Goal: Task Accomplishment & Management: Complete application form

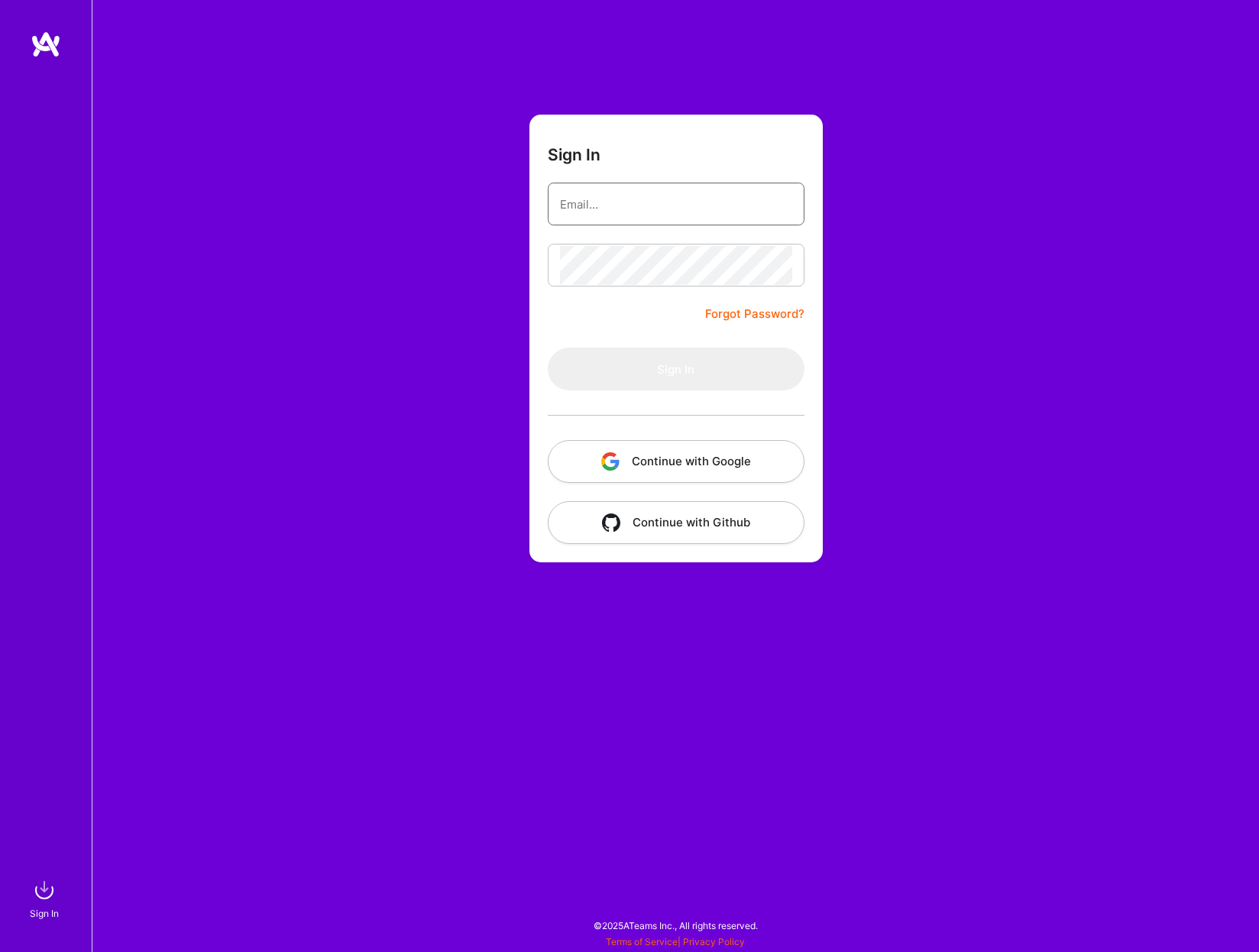
type input "[PERSON_NAME][EMAIL_ADDRESS][PERSON_NAME][DOMAIN_NAME]"
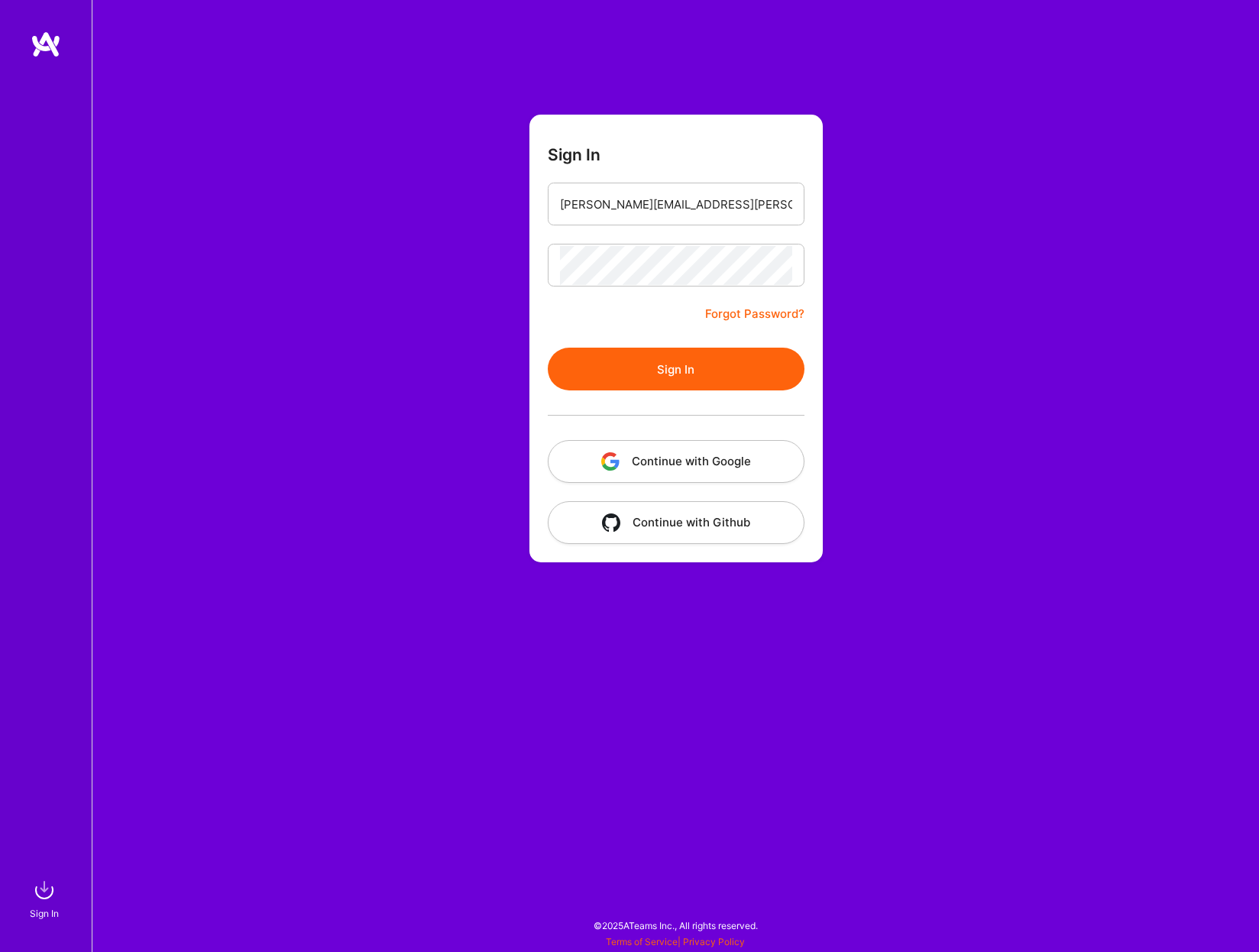
click at [416, 300] on div "Sign In [PERSON_NAME][EMAIL_ADDRESS][PERSON_NAME][DOMAIN_NAME] Forgot Password?…" at bounding box center [675, 476] width 1167 height 952
click at [715, 372] on button "Sign In" at bounding box center [676, 369] width 257 height 42
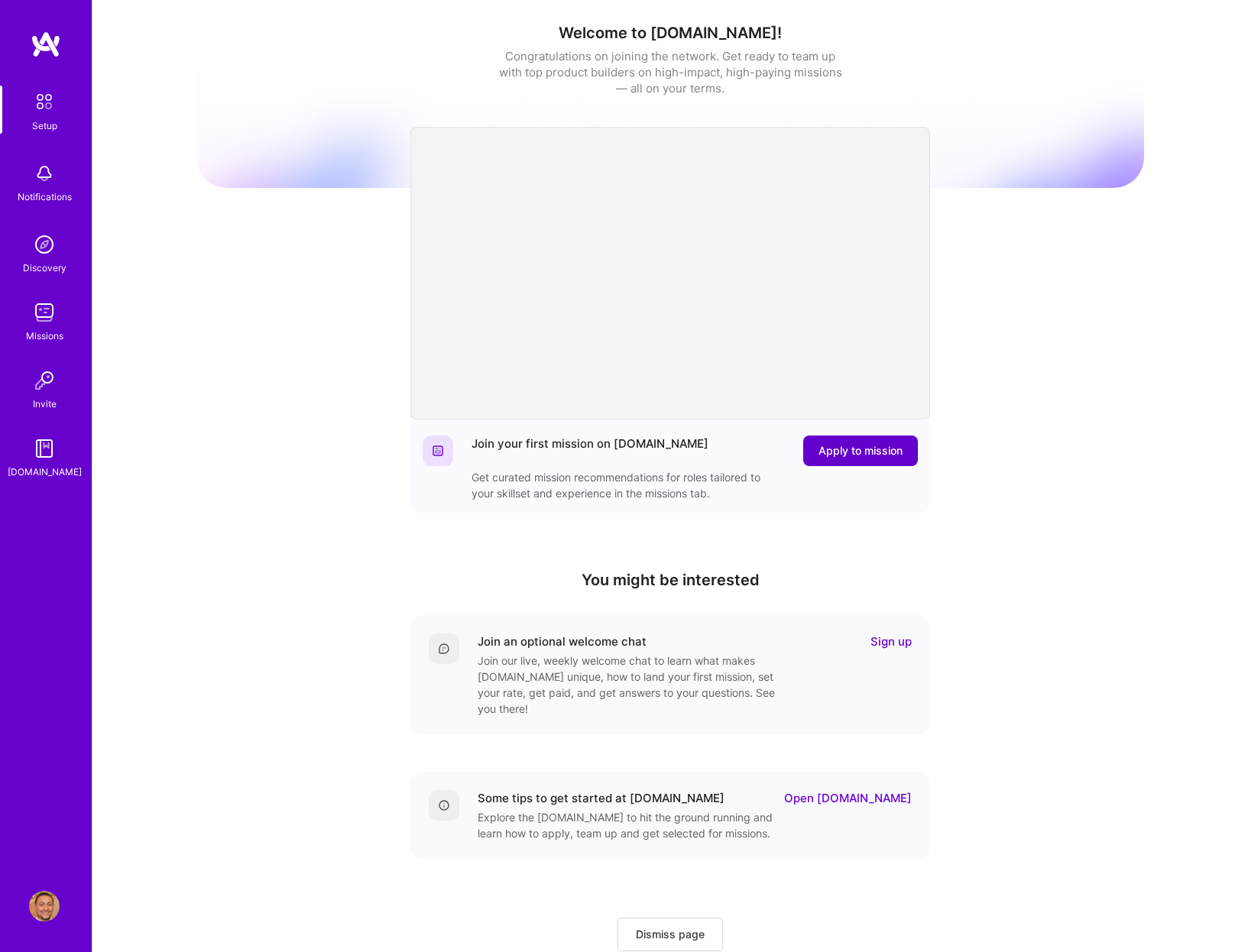
click at [869, 446] on span "Apply to mission" at bounding box center [860, 450] width 84 height 15
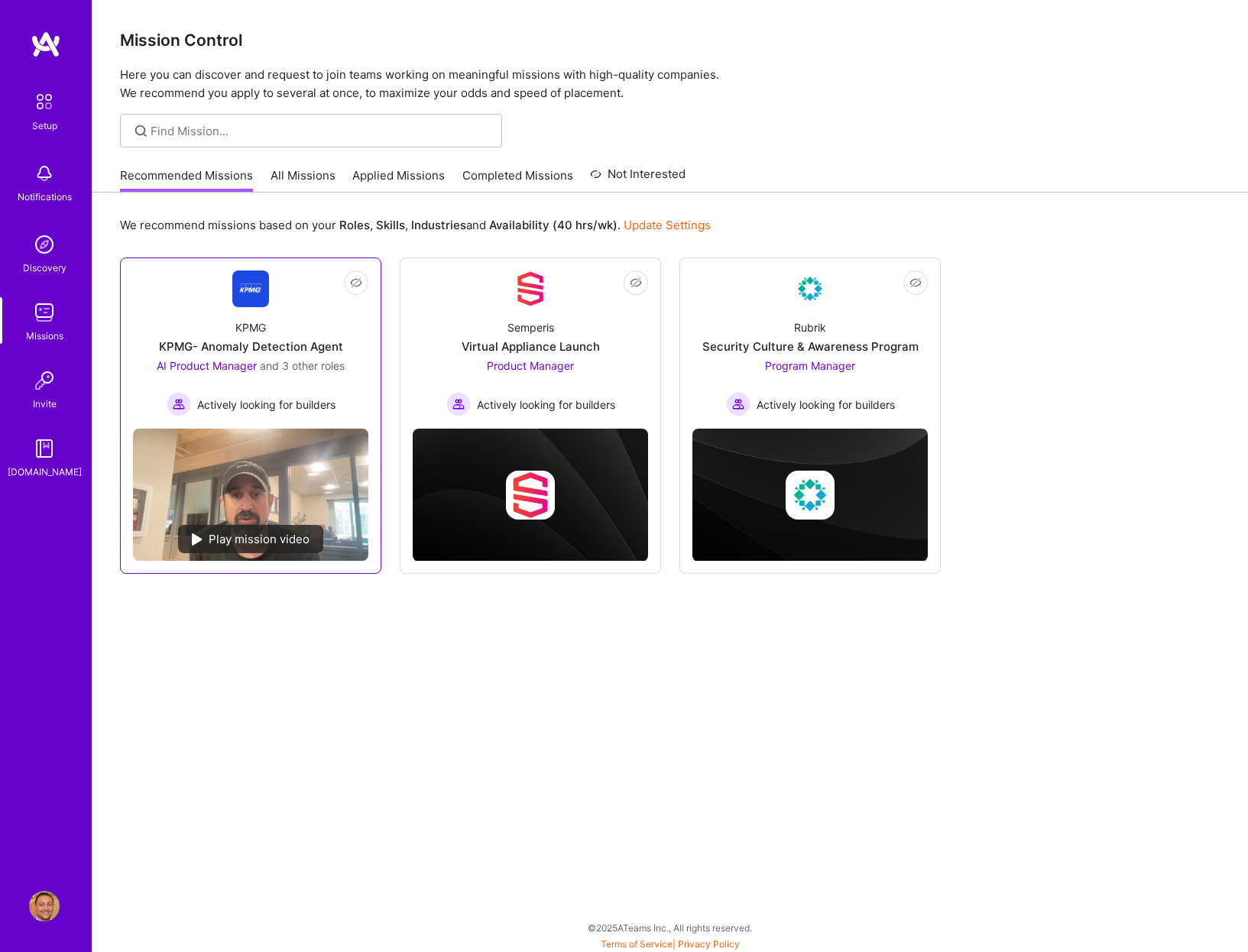
click at [292, 397] on span "Actively looking for builders" at bounding box center [266, 404] width 139 height 16
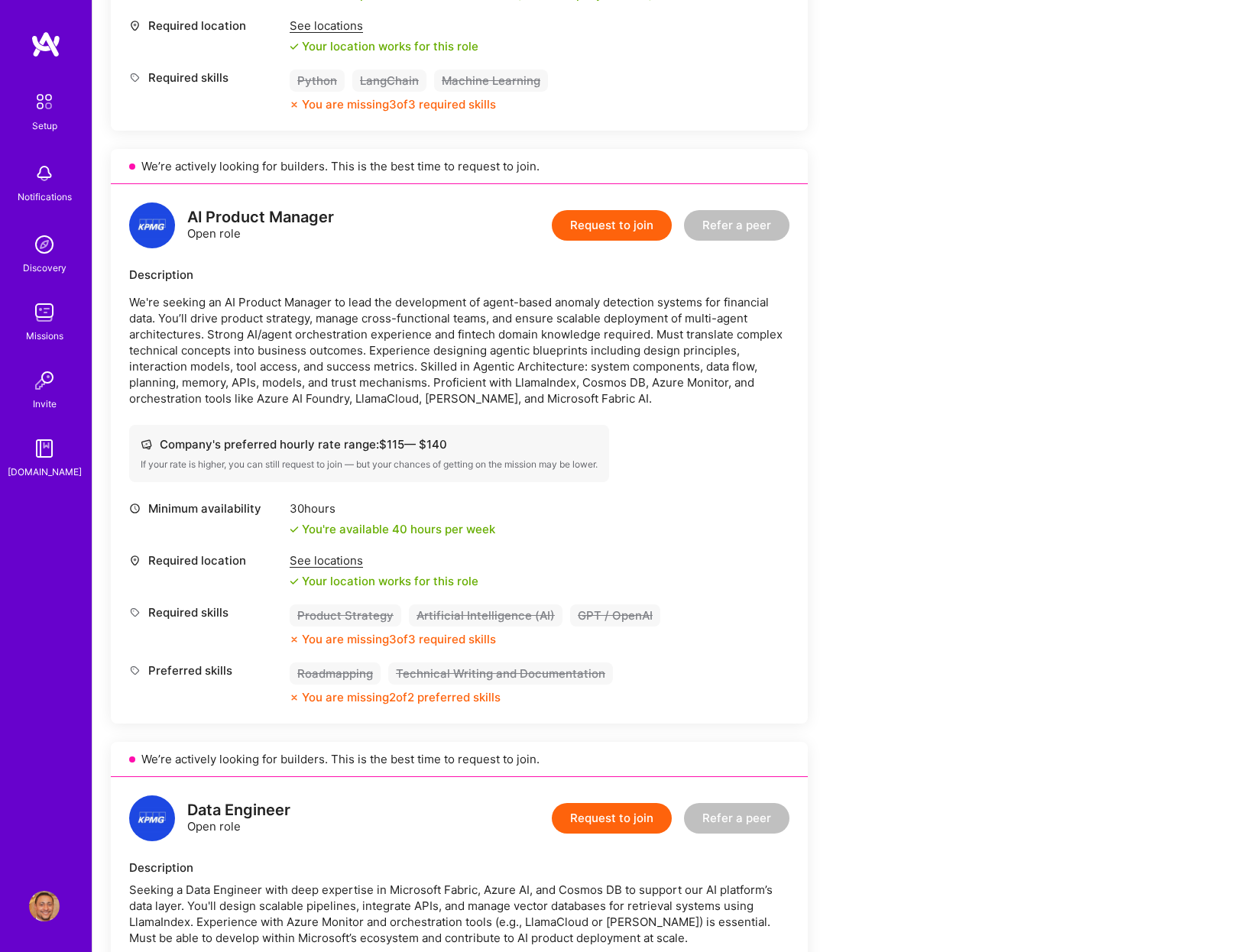
scroll to position [764, 0]
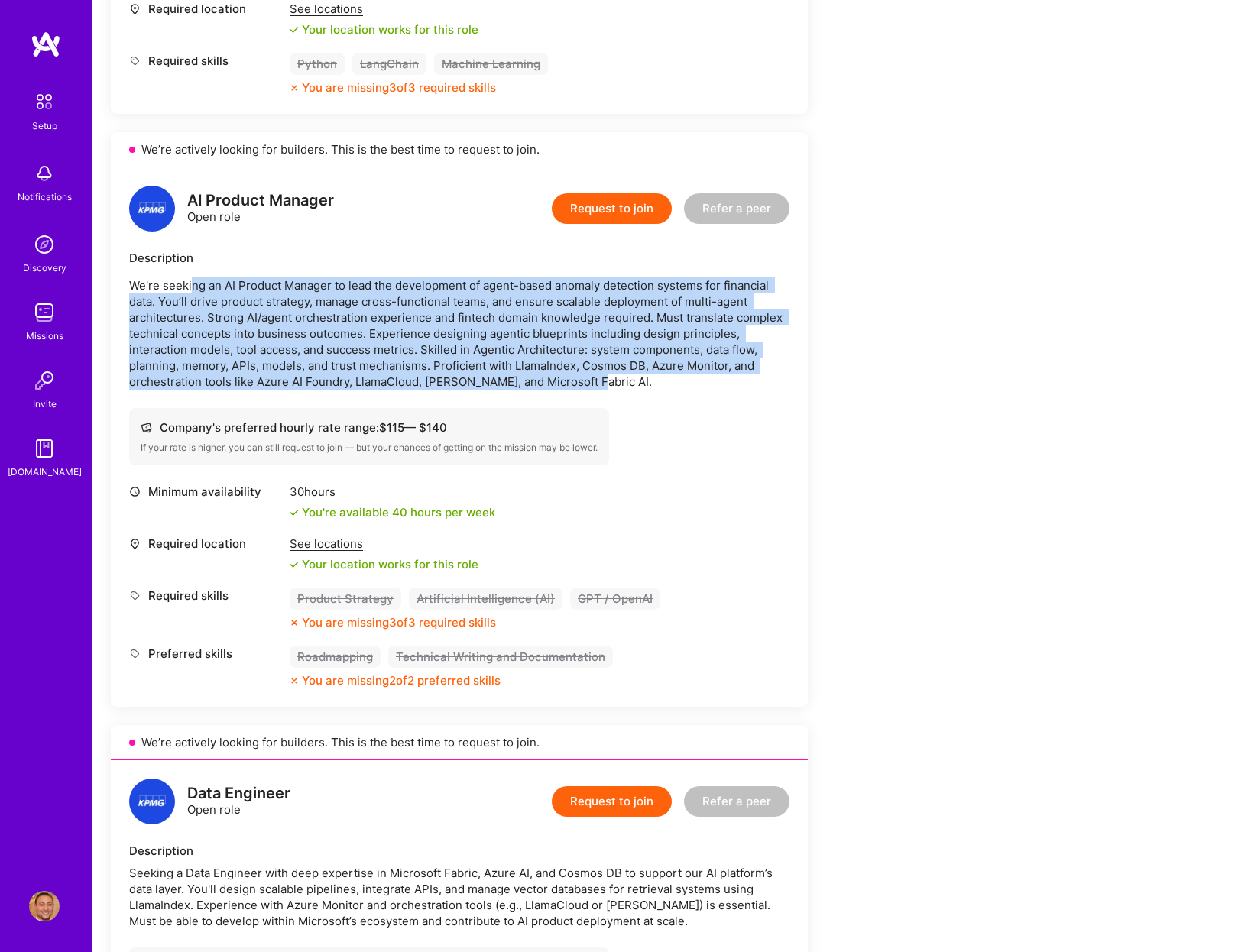
drag, startPoint x: 191, startPoint y: 287, endPoint x: 652, endPoint y: 380, distance: 470.3
click at [652, 380] on p "We're seeking an AI Product Manager to lead the development of agent-based anom…" at bounding box center [459, 333] width 661 height 112
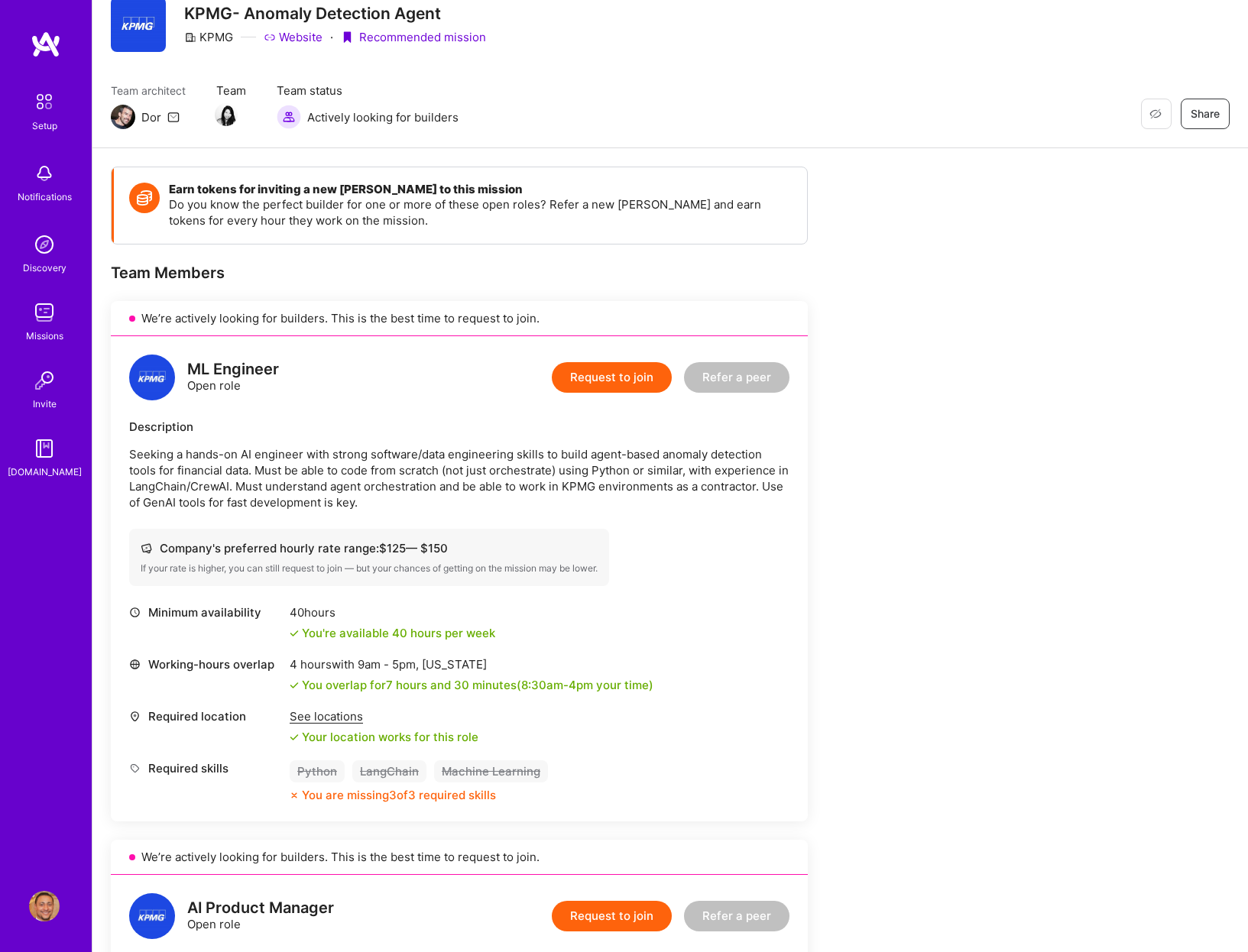
scroll to position [55, 0]
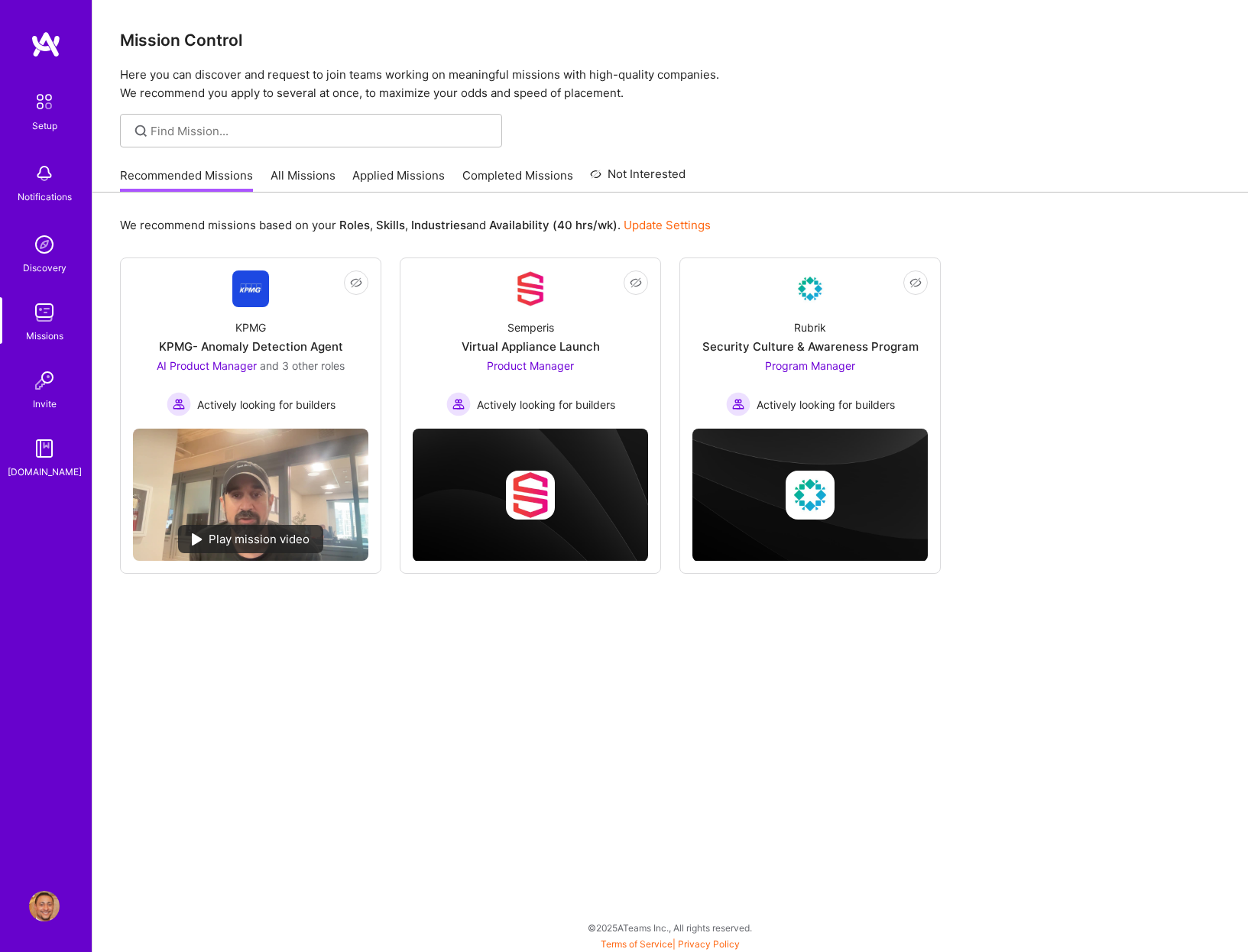
click at [292, 179] on link "All Missions" at bounding box center [303, 180] width 65 height 26
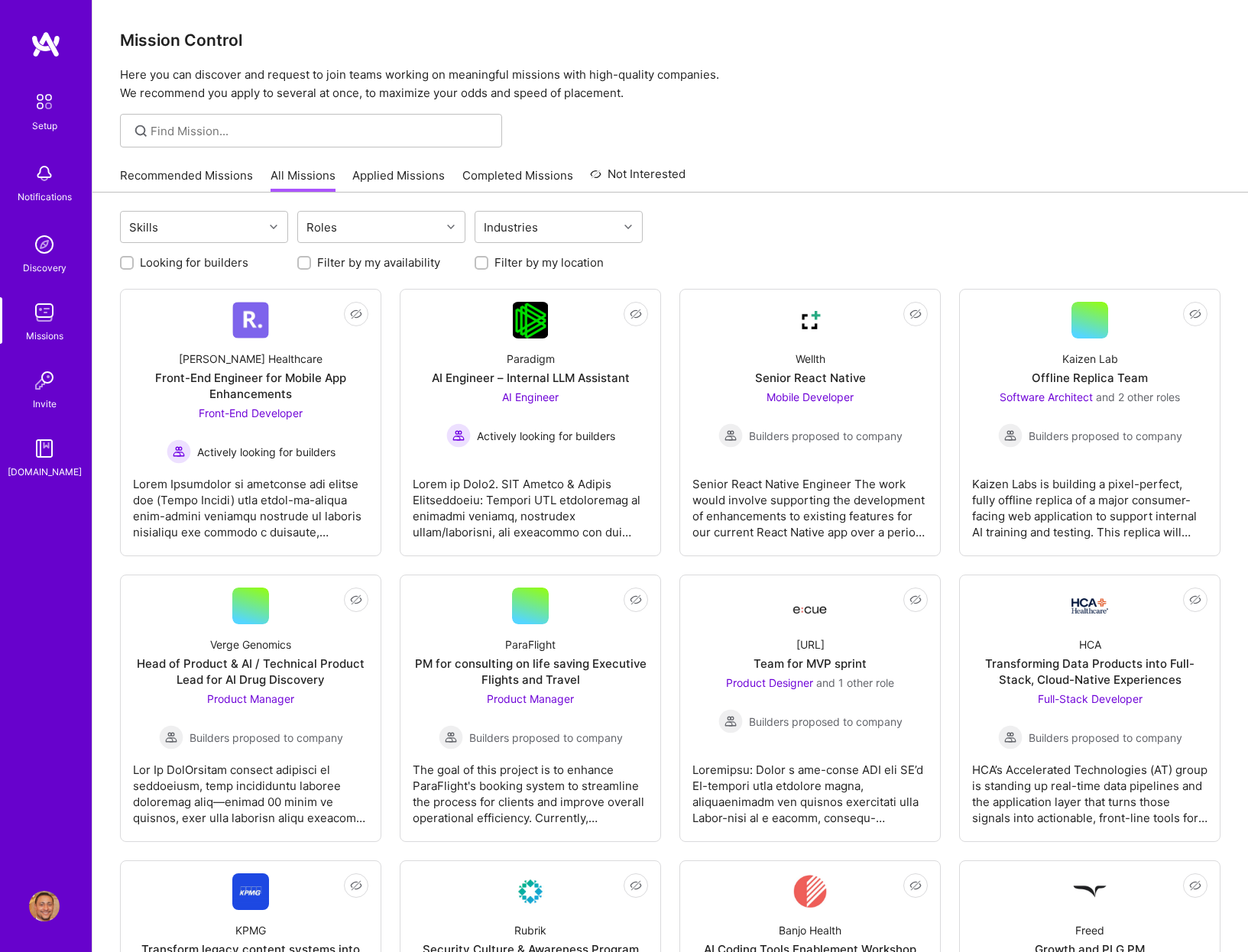
drag, startPoint x: 770, startPoint y: 273, endPoint x: 854, endPoint y: 131, distance: 165.0
click at [851, 134] on div at bounding box center [670, 131] width 1156 height 34
click at [193, 130] on input at bounding box center [321, 131] width 340 height 16
type input "program"
click at [827, 76] on p "Here you can discover and request to join teams working on meaningful missions …" at bounding box center [670, 84] width 1101 height 37
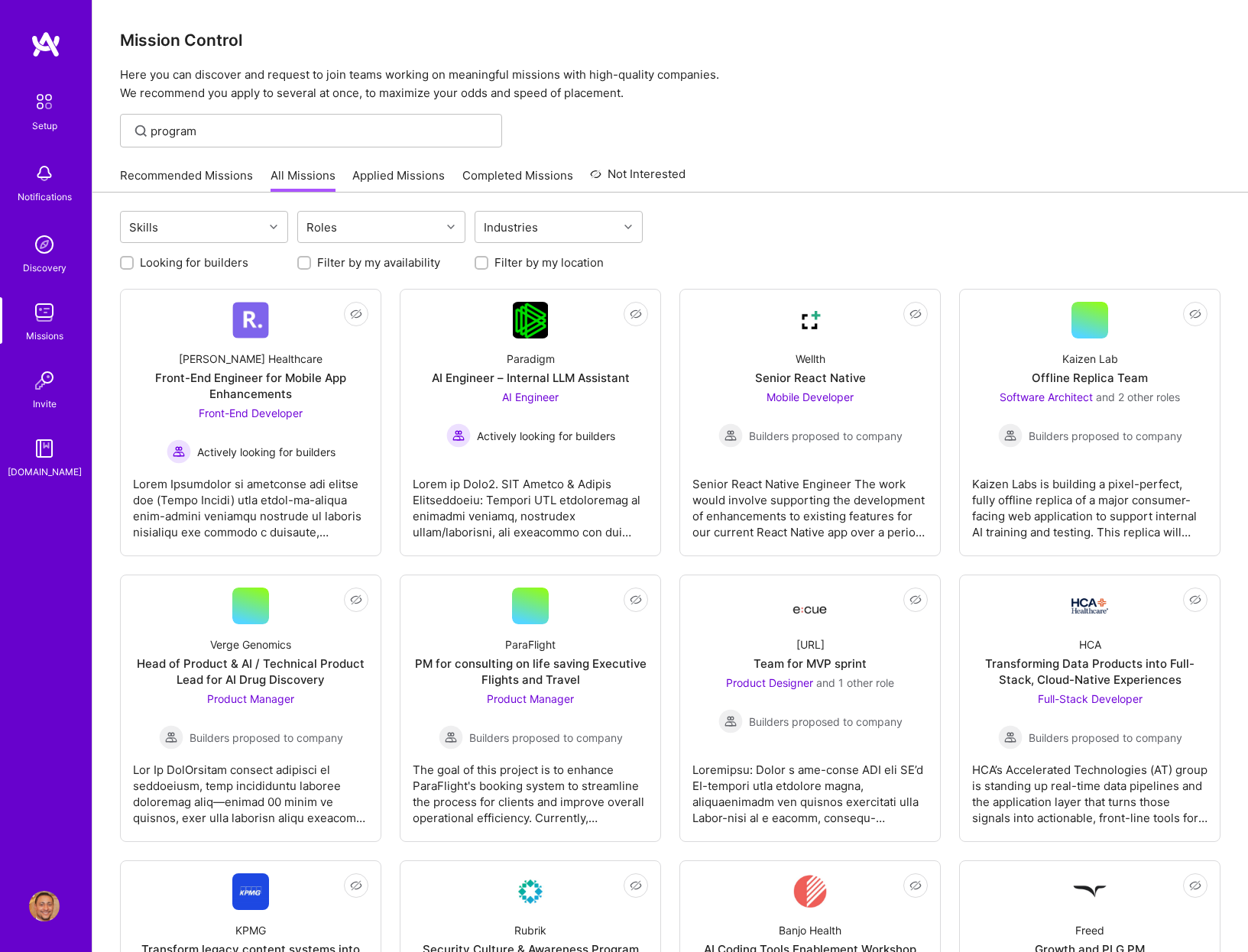
click at [827, 76] on p "Here you can discover and request to join teams working on meaningful missions …" at bounding box center [670, 84] width 1101 height 37
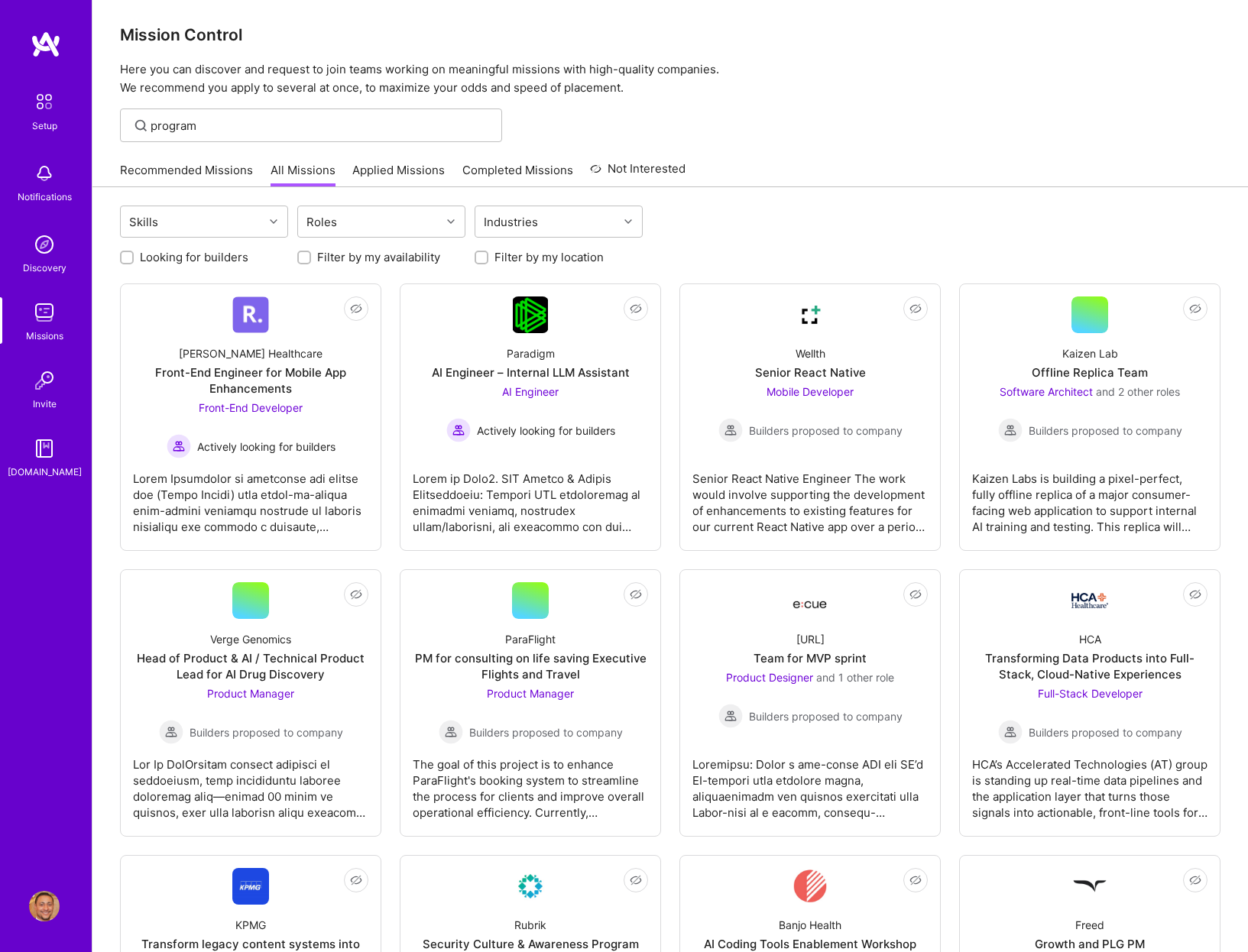
scroll to position [493, 0]
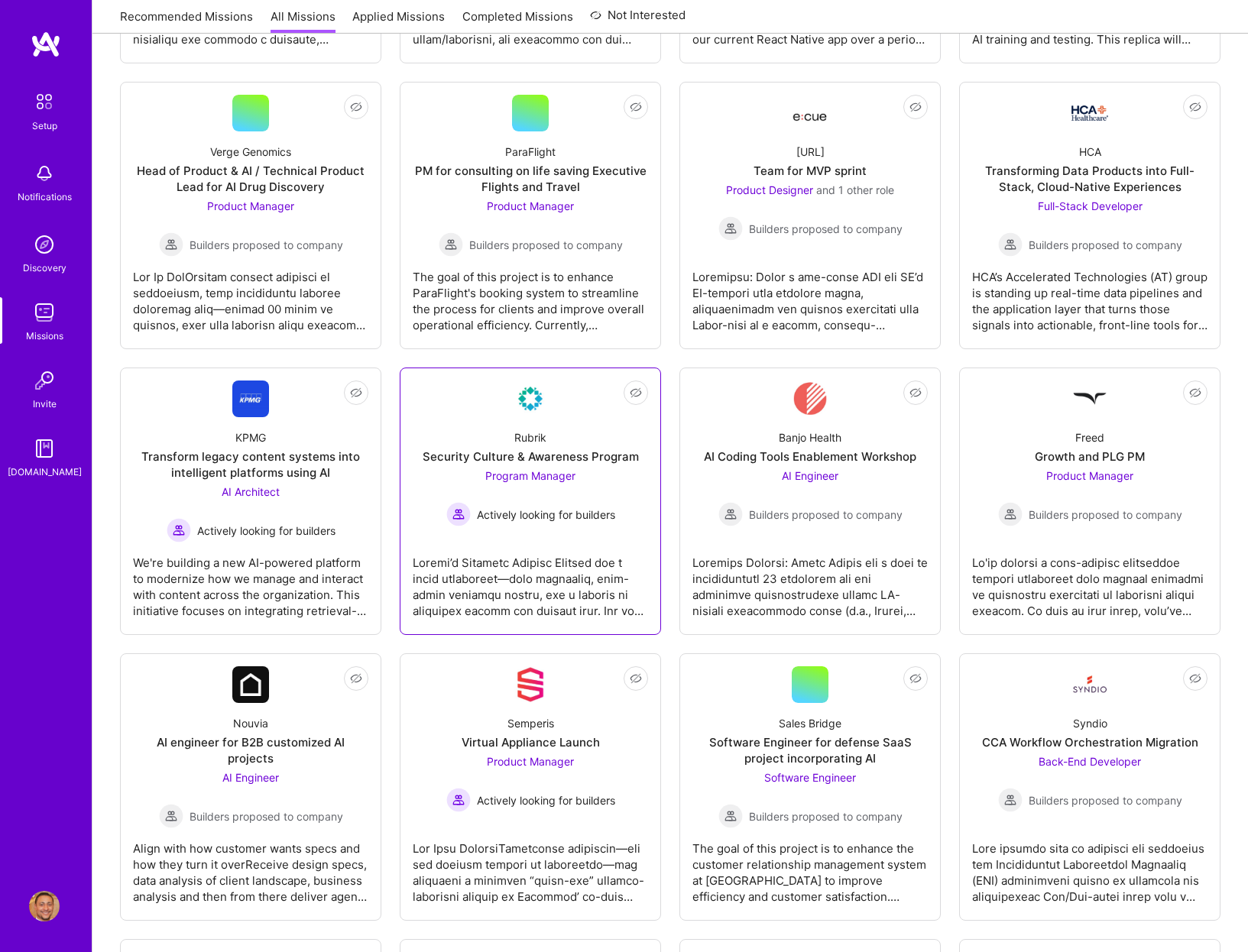
click at [555, 542] on div at bounding box center [530, 580] width 236 height 77
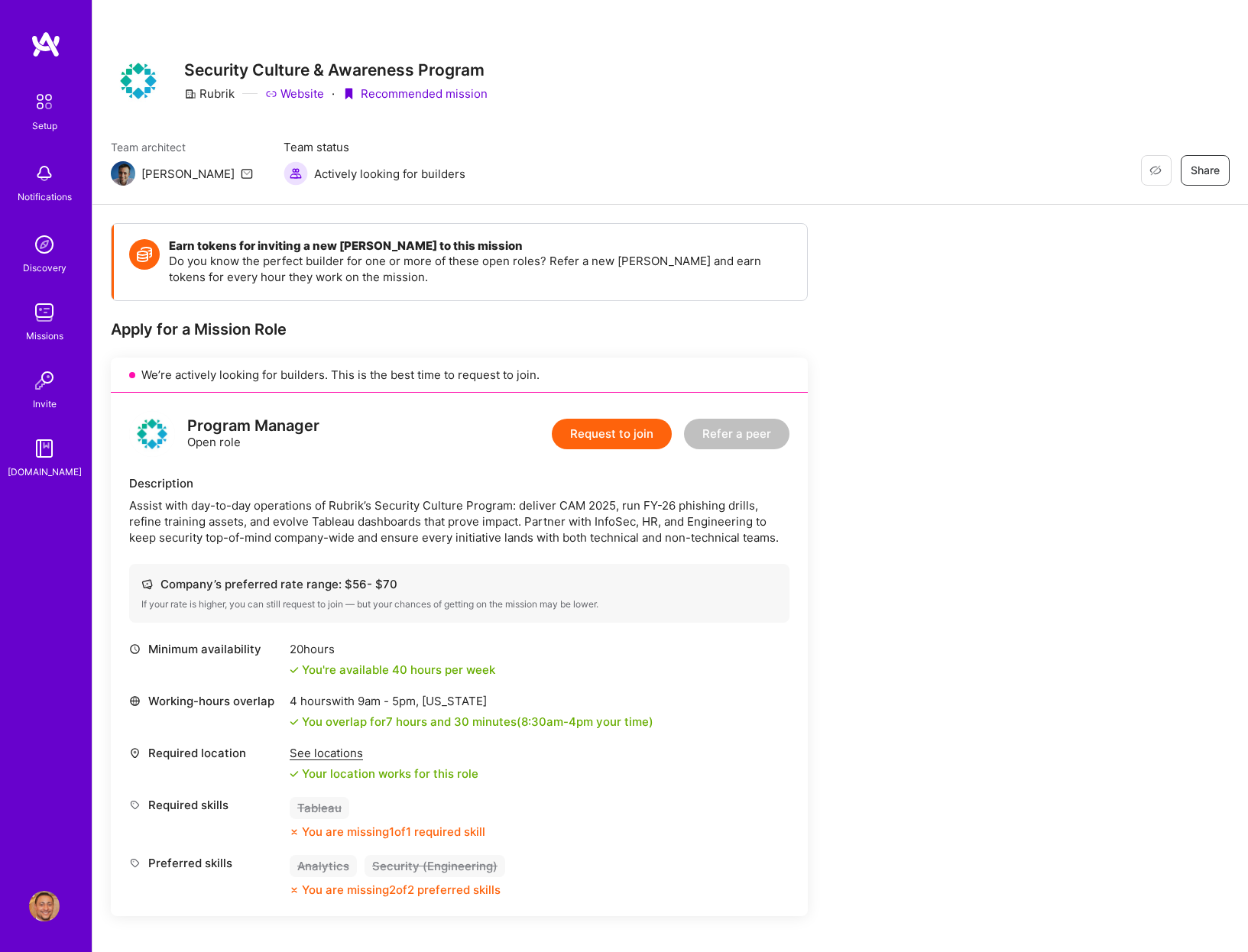
click at [601, 432] on button "Request to join" at bounding box center [612, 434] width 120 height 31
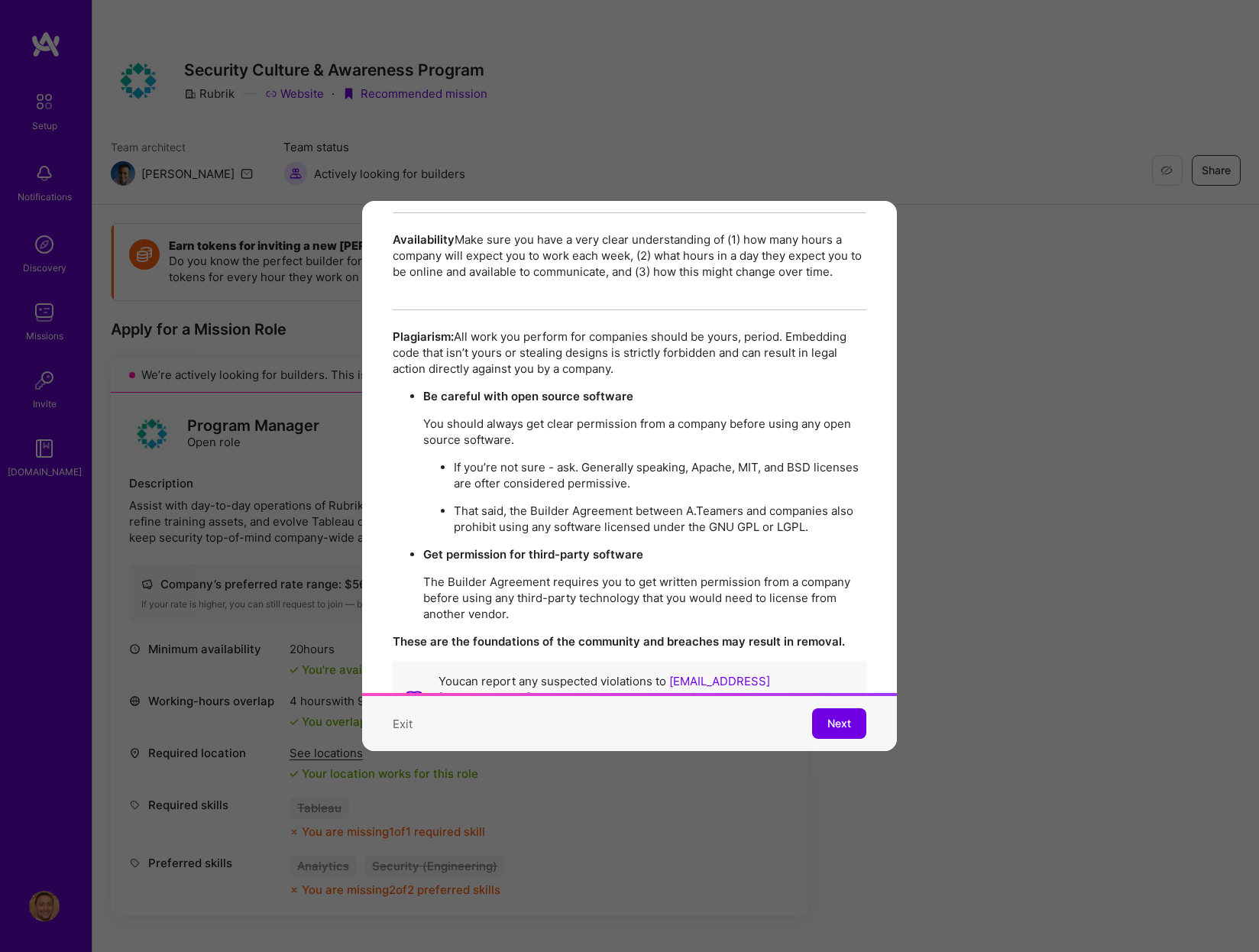
scroll to position [2633, 0]
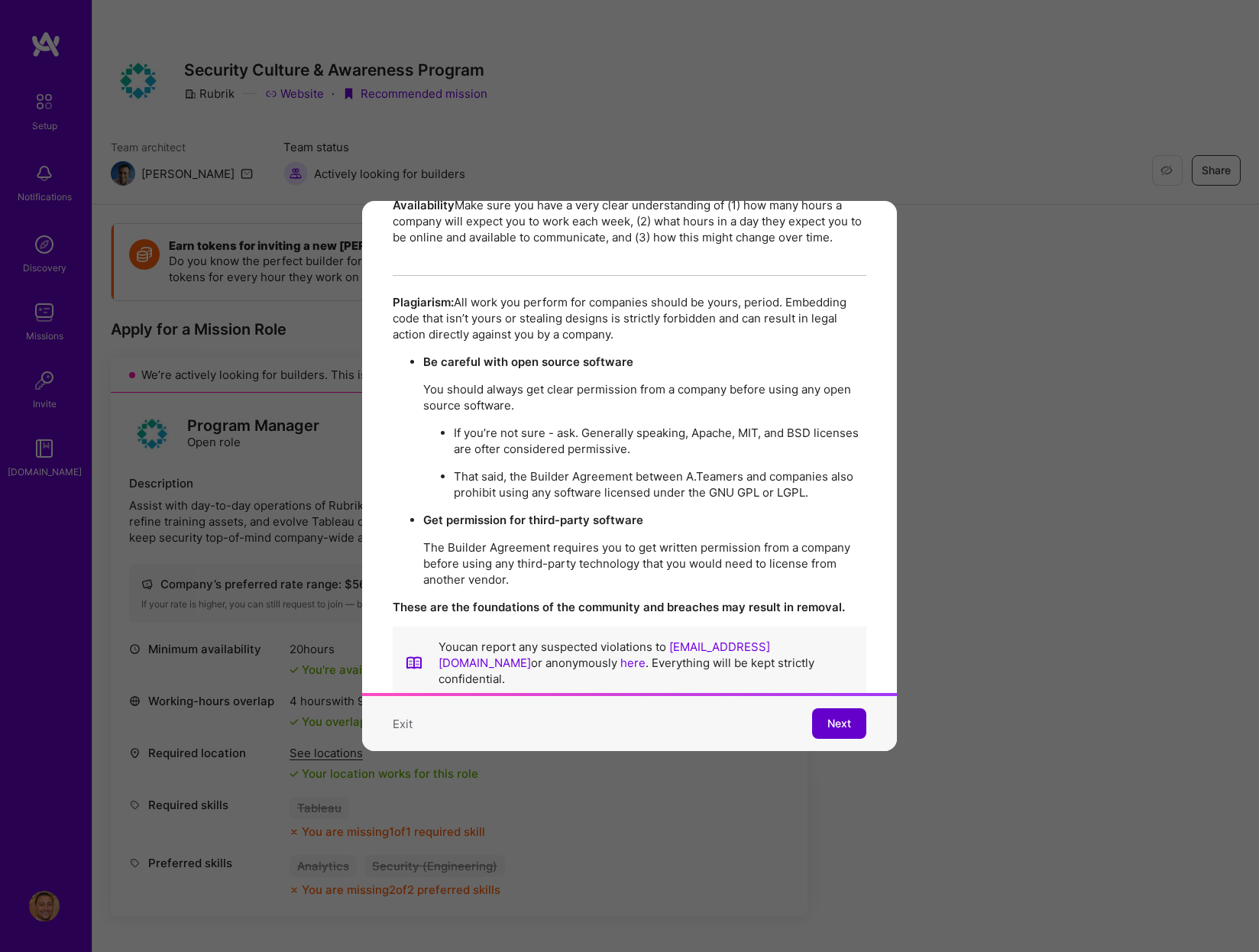
click at [849, 726] on button "Next" at bounding box center [839, 723] width 54 height 31
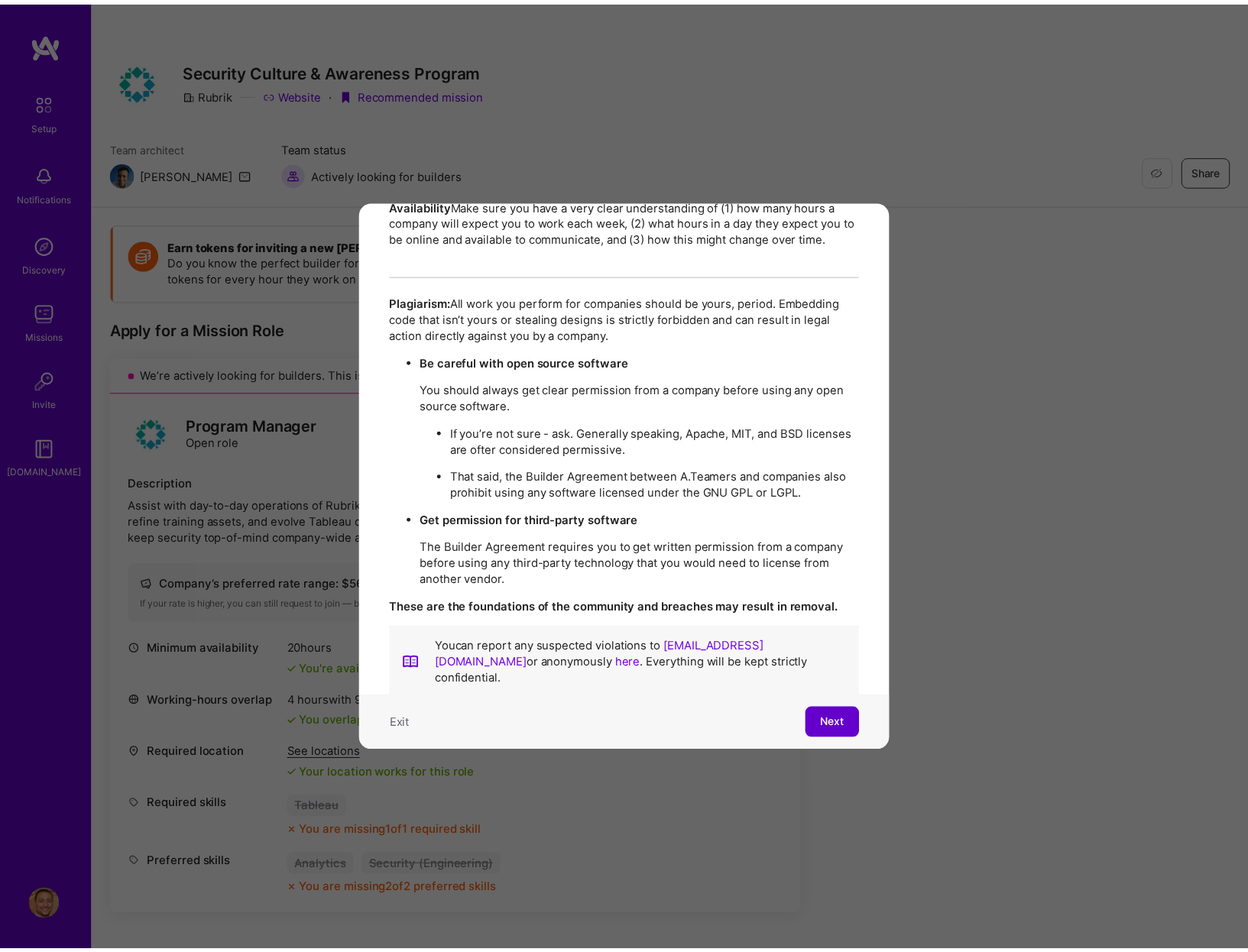
scroll to position [0, 0]
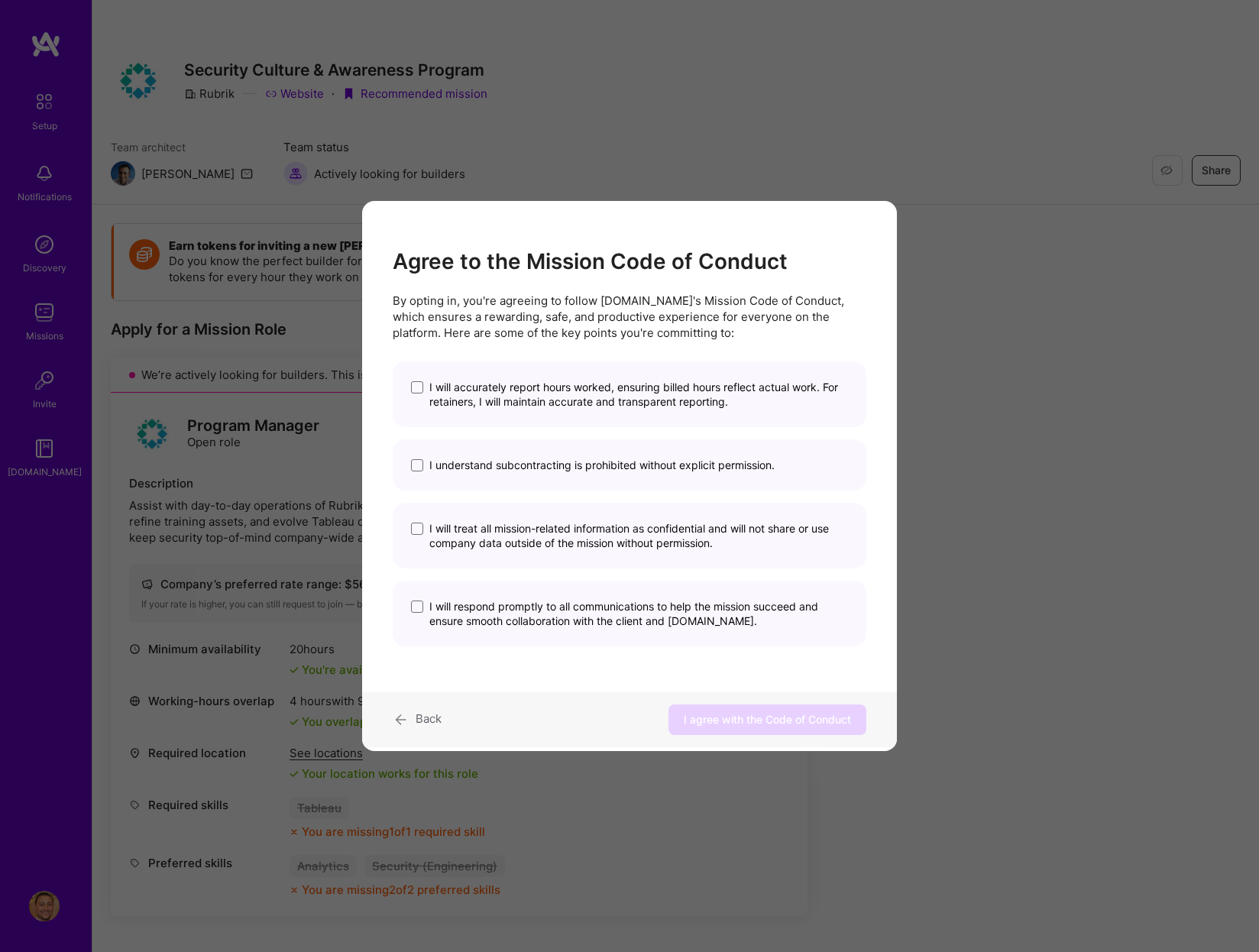
click at [430, 390] on span "I will accurately report hours worked, ensuring billed hours reflect actual wor…" at bounding box center [638, 394] width 418 height 29
click at [0, 0] on input "I will accurately report hours worked, ensuring billed hours reflect actual wor…" at bounding box center [0, 0] width 0 height 0
click at [423, 467] on label "I understand subcontracting is prohibited without explicit permission." at bounding box center [630, 465] width 437 height 14
click at [0, 0] on input "I understand subcontracting is prohibited without explicit permission." at bounding box center [0, 0] width 0 height 0
click at [418, 521] on label "I will treat all mission-related information as confidential and will not share…" at bounding box center [630, 535] width 437 height 29
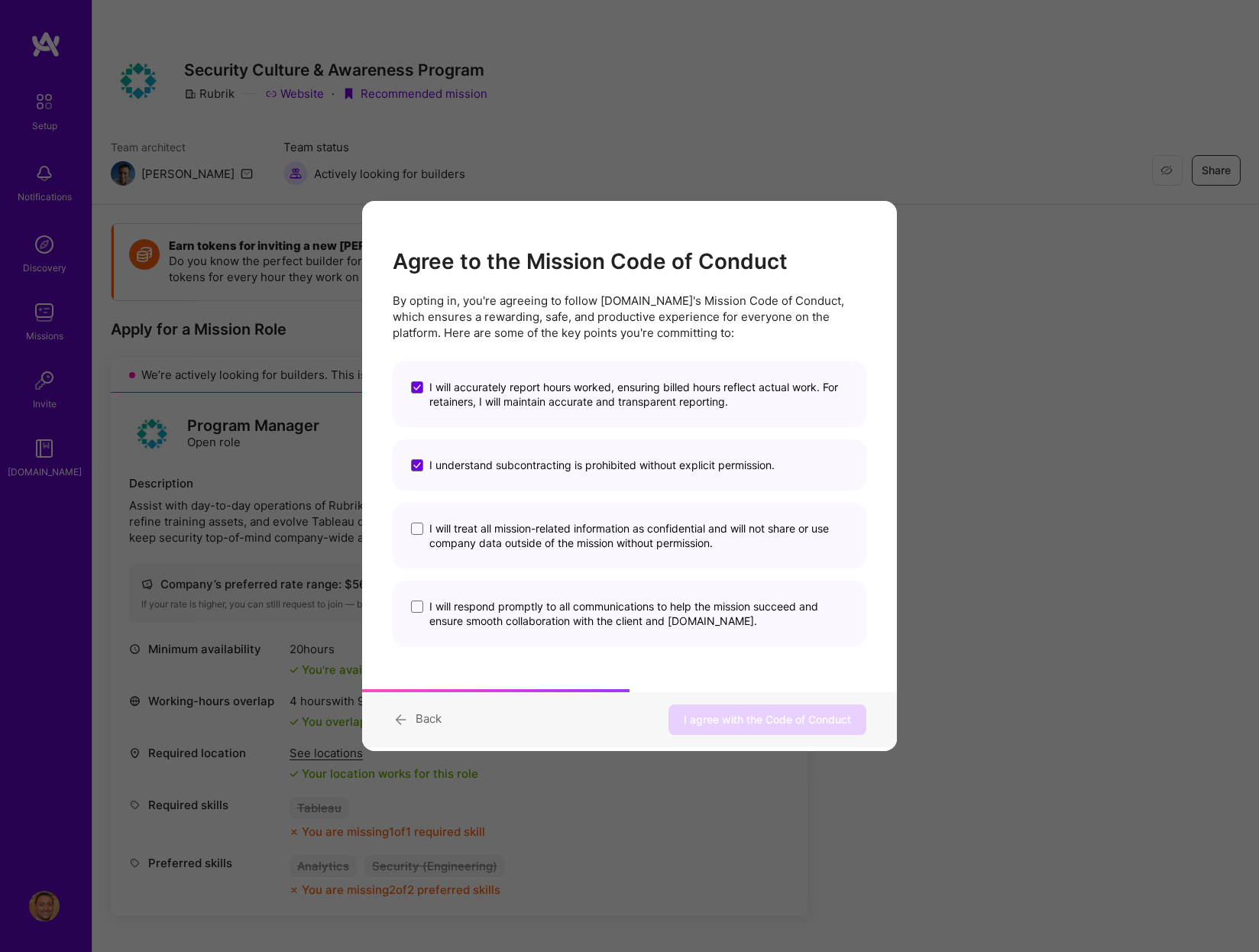
click at [0, 0] on input "I will treat all mission-related information as confidential and will not share…" at bounding box center [0, 0] width 0 height 0
click at [426, 609] on label "I will respond promptly to all communications to help the mission succeed and e…" at bounding box center [630, 614] width 437 height 29
click at [0, 0] on input "I will respond promptly to all communications to help the mission succeed and e…" at bounding box center [0, 0] width 0 height 0
click at [781, 729] on button "I agree with the Code of Conduct" at bounding box center [767, 720] width 198 height 31
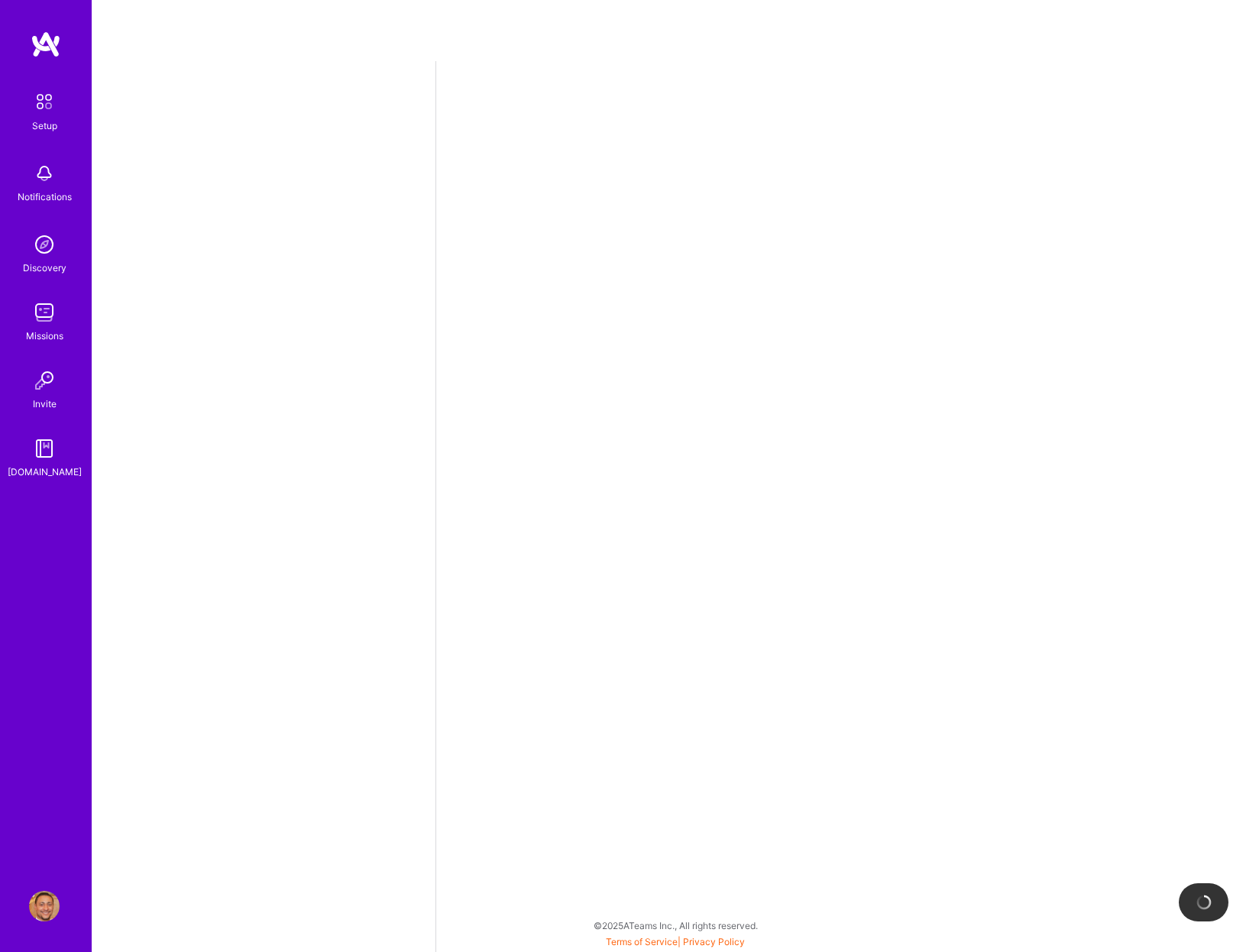
select select "US"
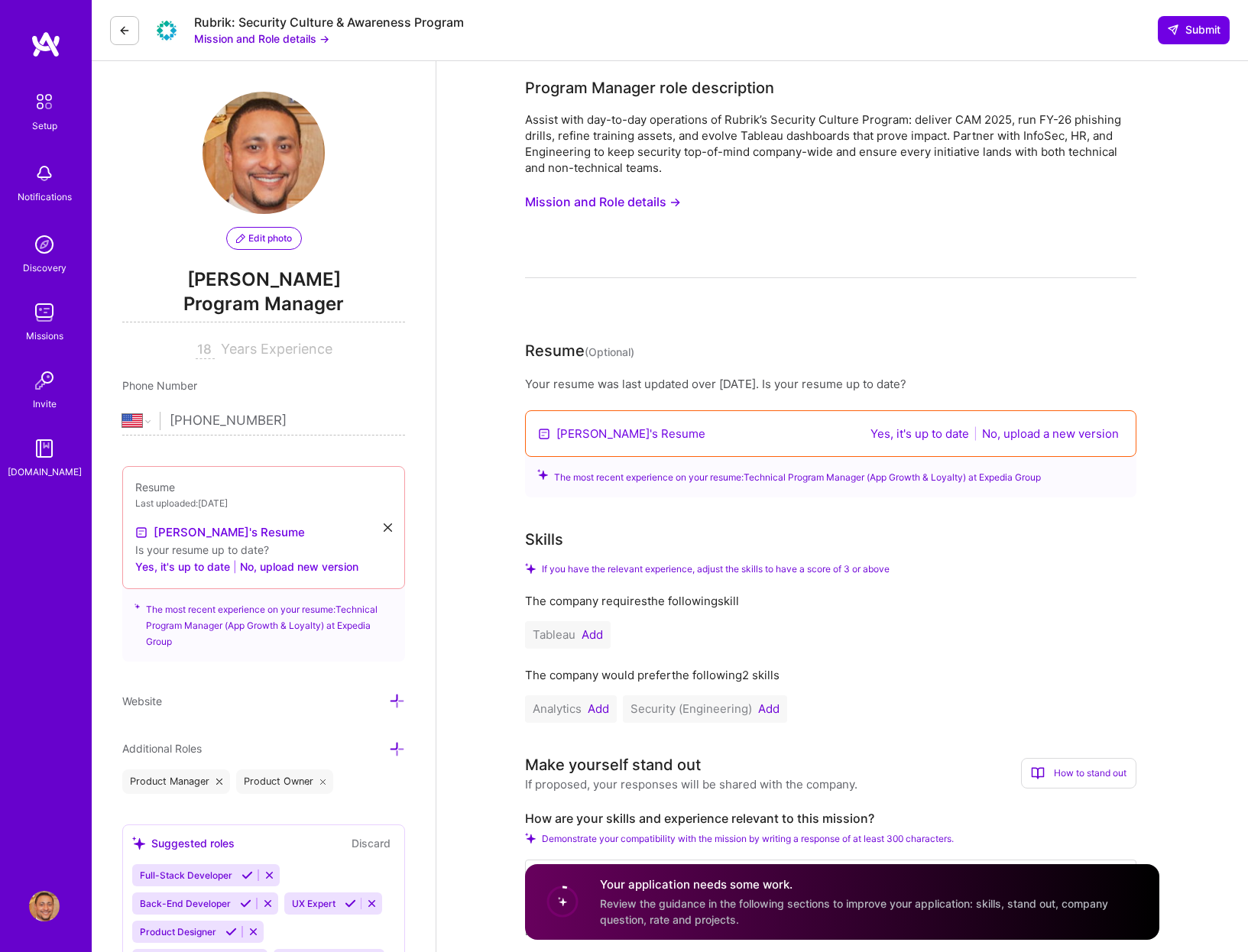
click at [917, 429] on button "Yes, it's up to date" at bounding box center [920, 434] width 108 height 18
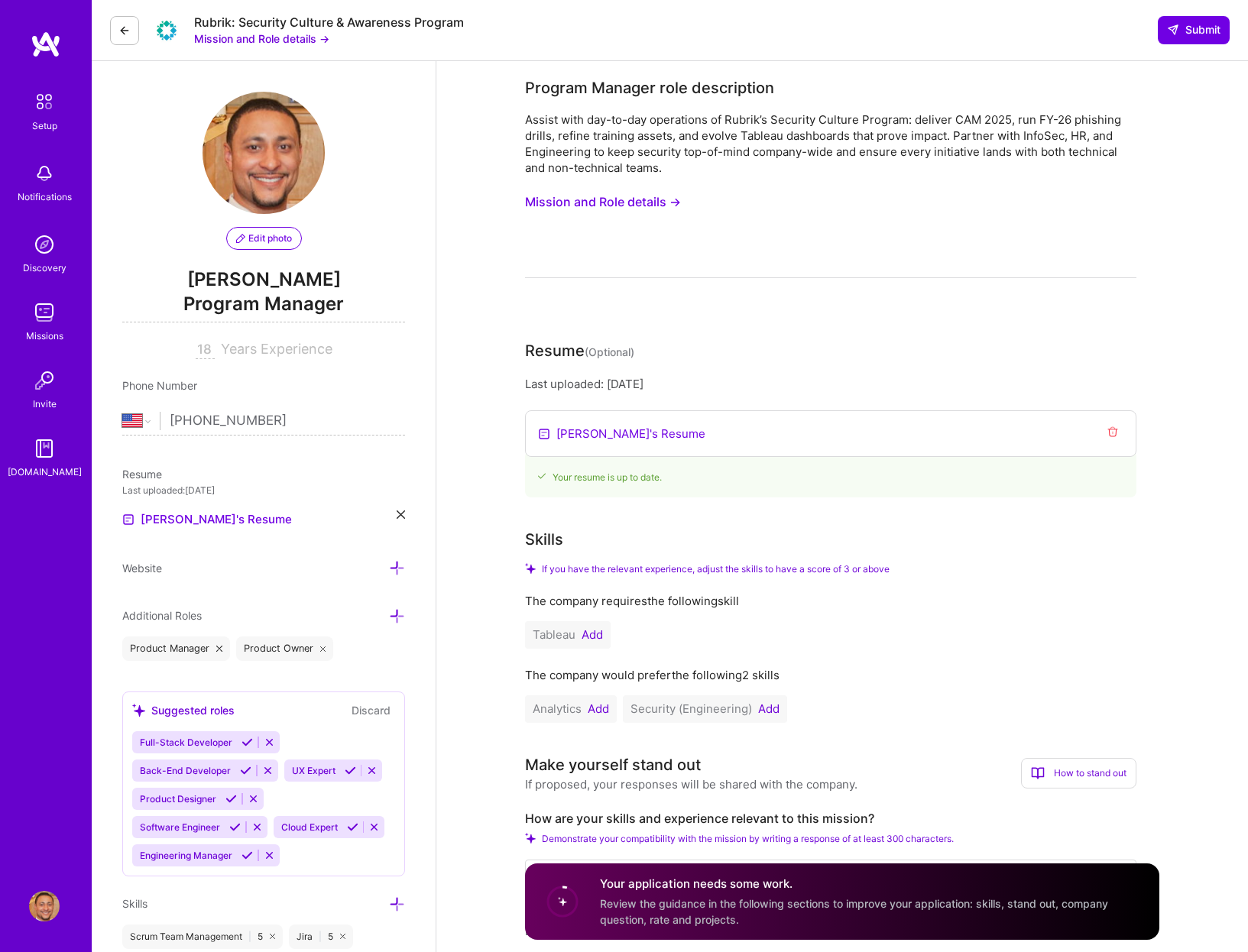
click at [605, 633] on div "Tableau Add" at bounding box center [568, 635] width 86 height 27
click at [599, 637] on button "Add" at bounding box center [593, 635] width 21 height 12
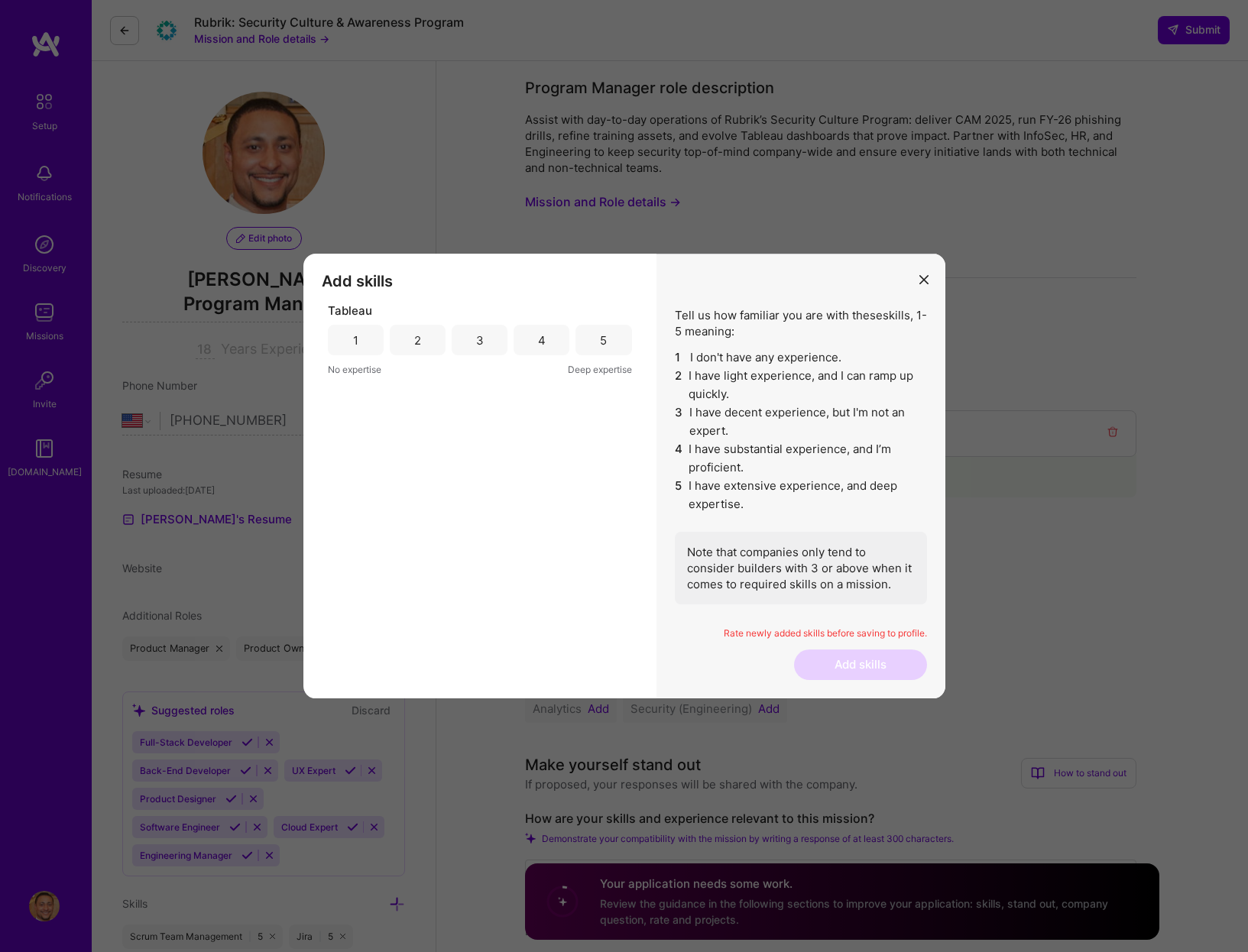
click at [472, 343] on div "3" at bounding box center [480, 340] width 56 height 31
click at [907, 675] on button "Add skills" at bounding box center [860, 665] width 133 height 31
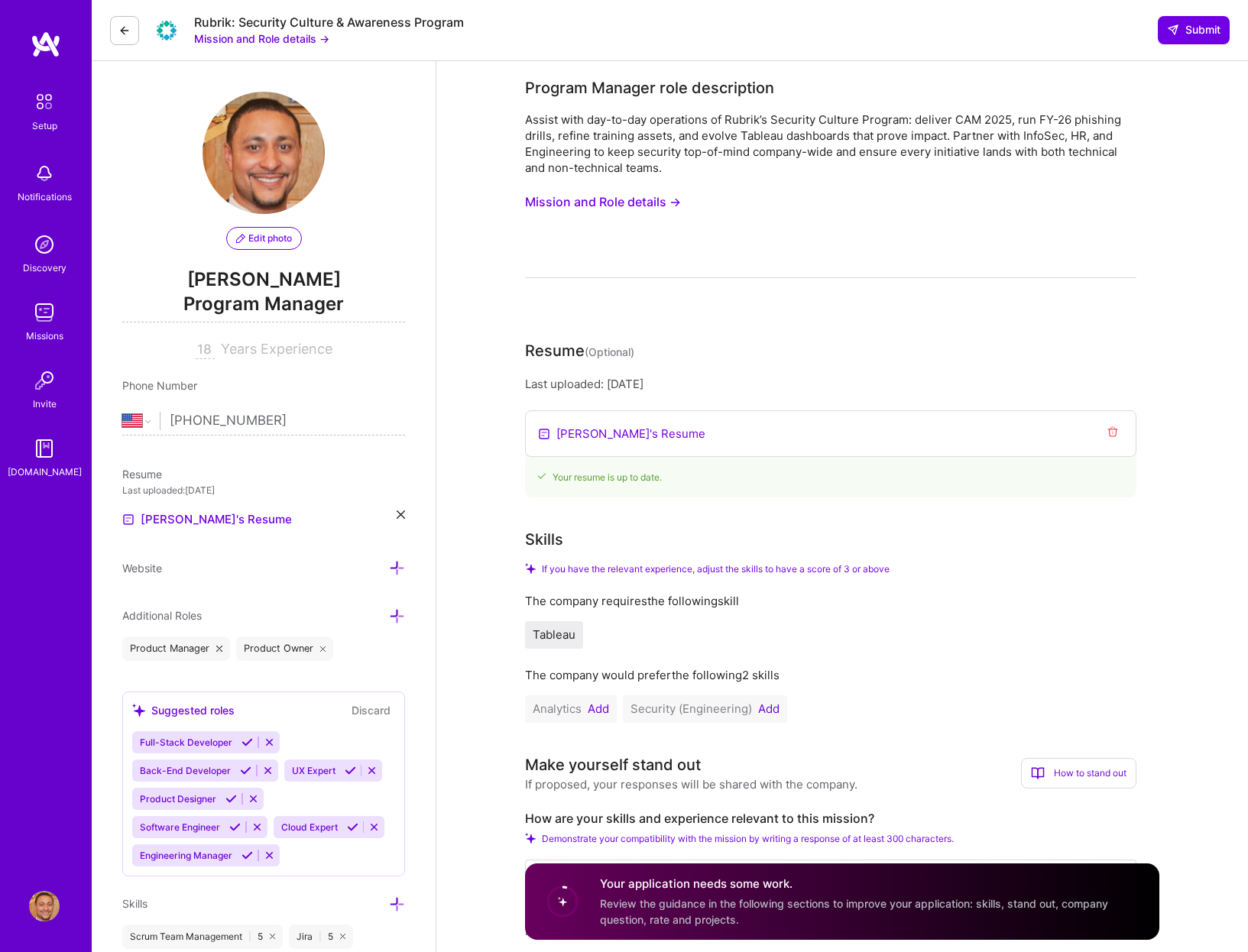
click at [596, 708] on button "Add" at bounding box center [599, 709] width 21 height 12
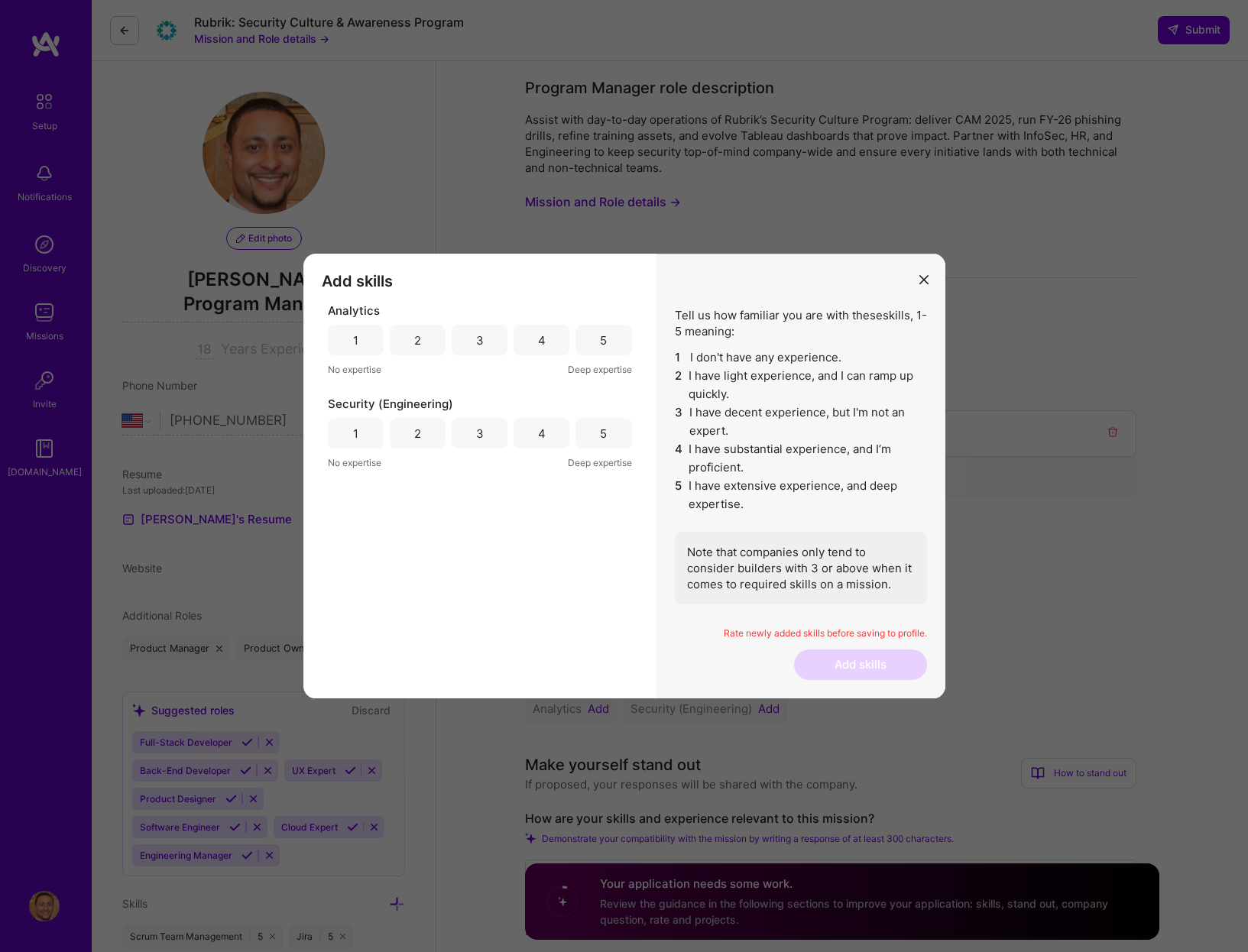
click at [477, 348] on div "3" at bounding box center [480, 340] width 8 height 16
click at [474, 439] on div "3" at bounding box center [480, 433] width 56 height 31
click at [889, 670] on button "Add skills" at bounding box center [860, 665] width 133 height 31
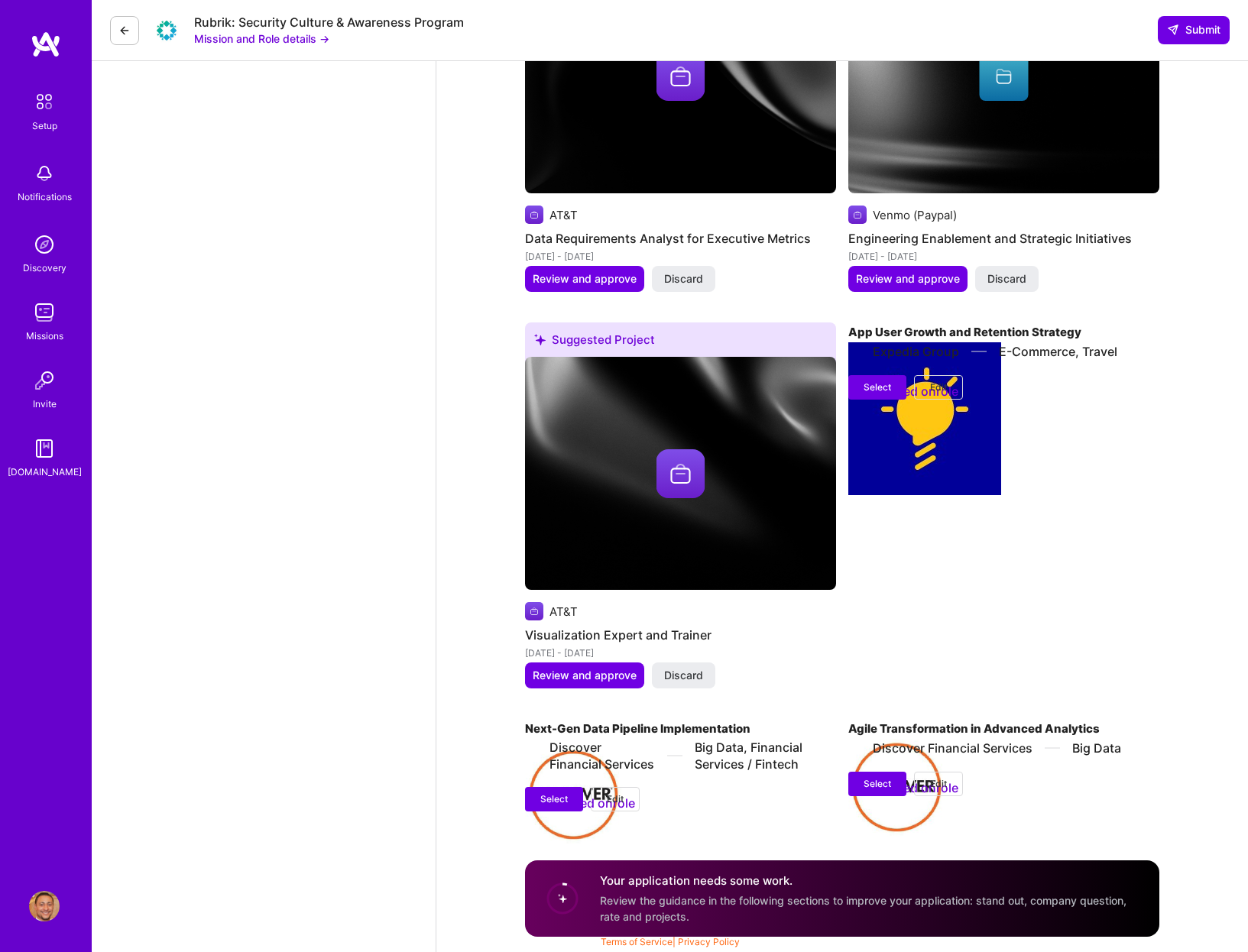
scroll to position [2249, 0]
